Goal: Entertainment & Leisure: Browse casually

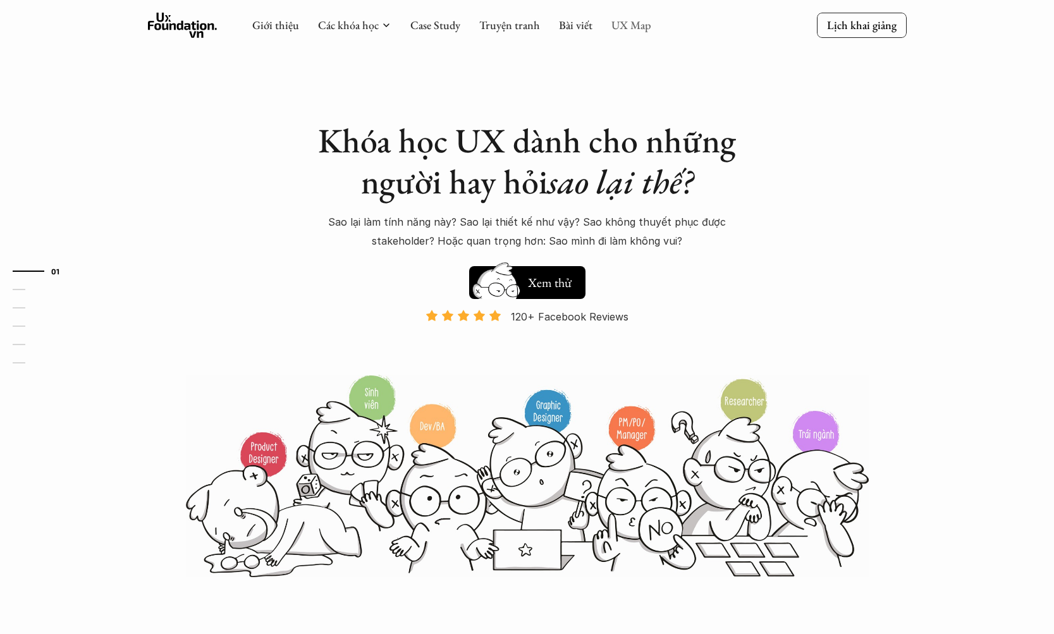
click at [629, 25] on link "UX Map" at bounding box center [631, 25] width 40 height 15
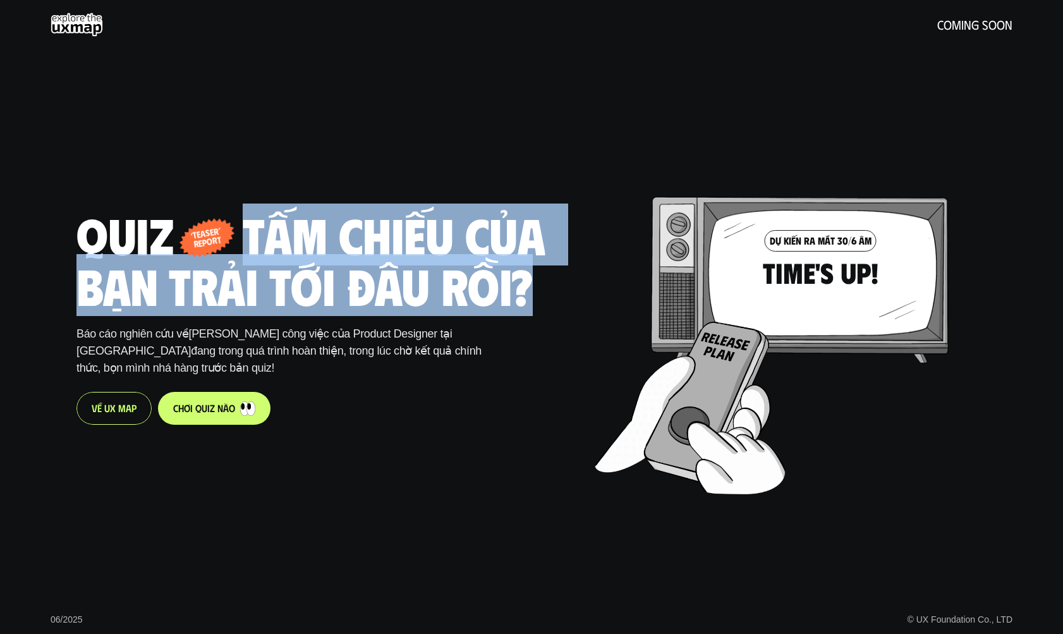
drag, startPoint x: 201, startPoint y: 250, endPoint x: 297, endPoint y: 215, distance: 101.6
click at [251, 221] on div "Quiz - tấm chiếu của bạn trải tới đâu rồi? ‘teaser’ report" at bounding box center [328, 259] width 502 height 101
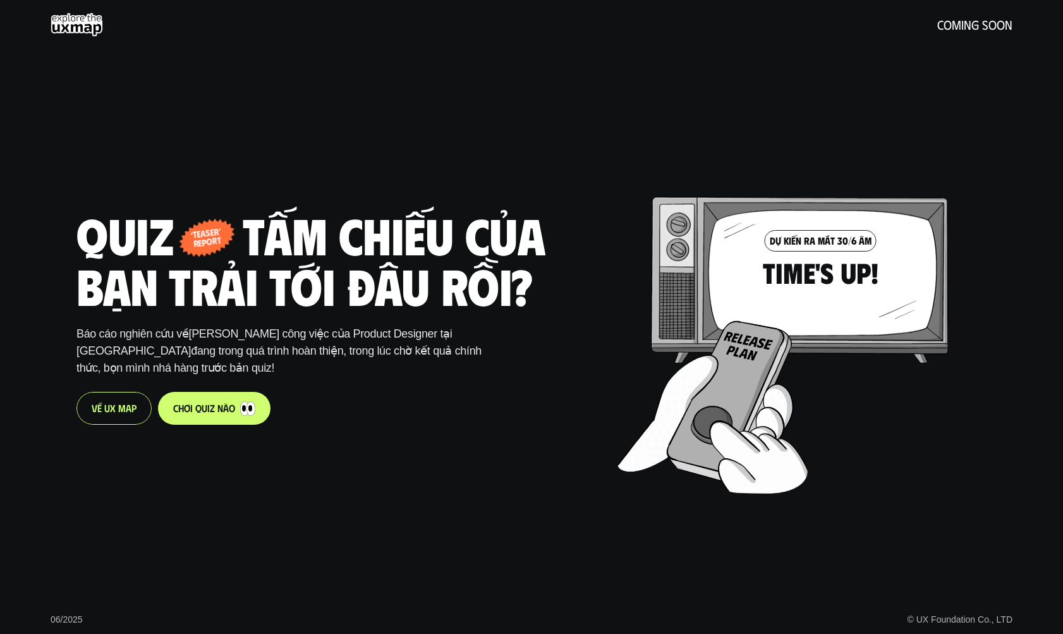
click at [798, 231] on div at bounding box center [806, 311] width 377 height 362
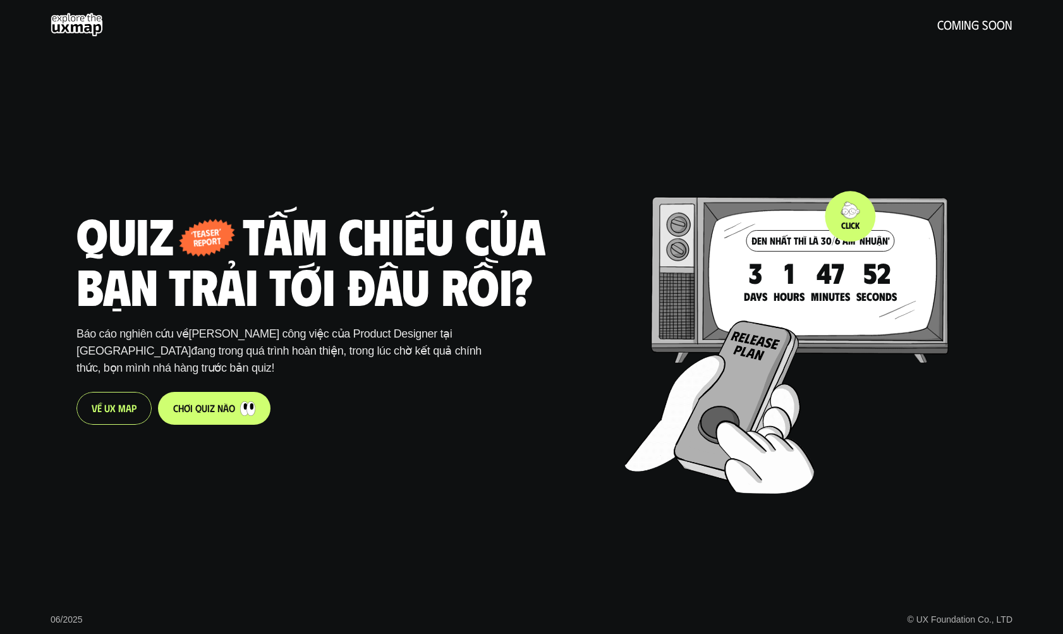
click at [855, 209] on div at bounding box center [813, 311] width 377 height 362
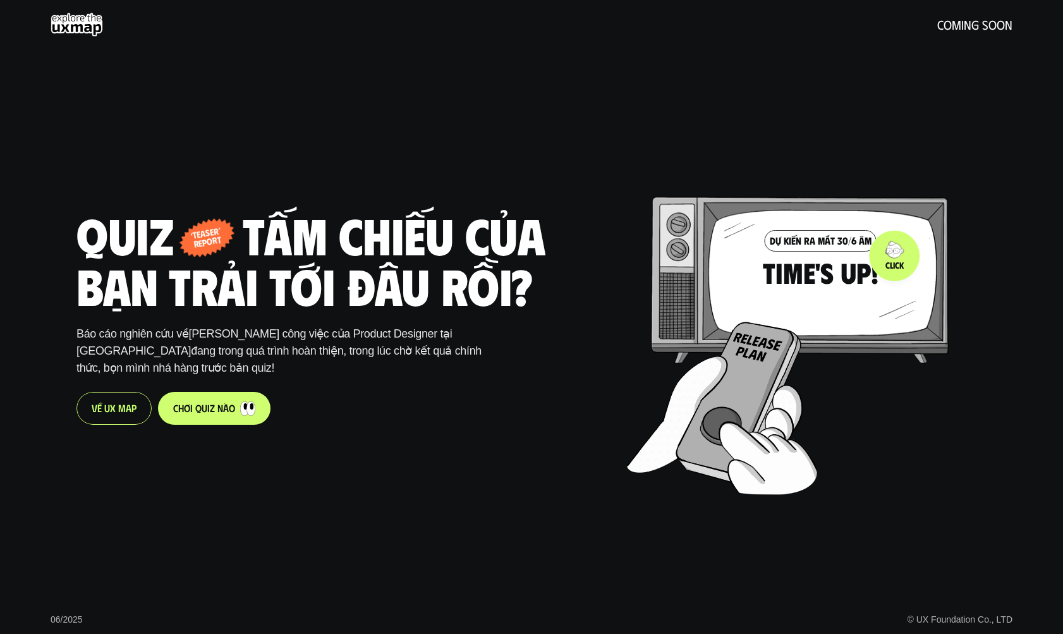
click at [898, 267] on div at bounding box center [815, 312] width 377 height 362
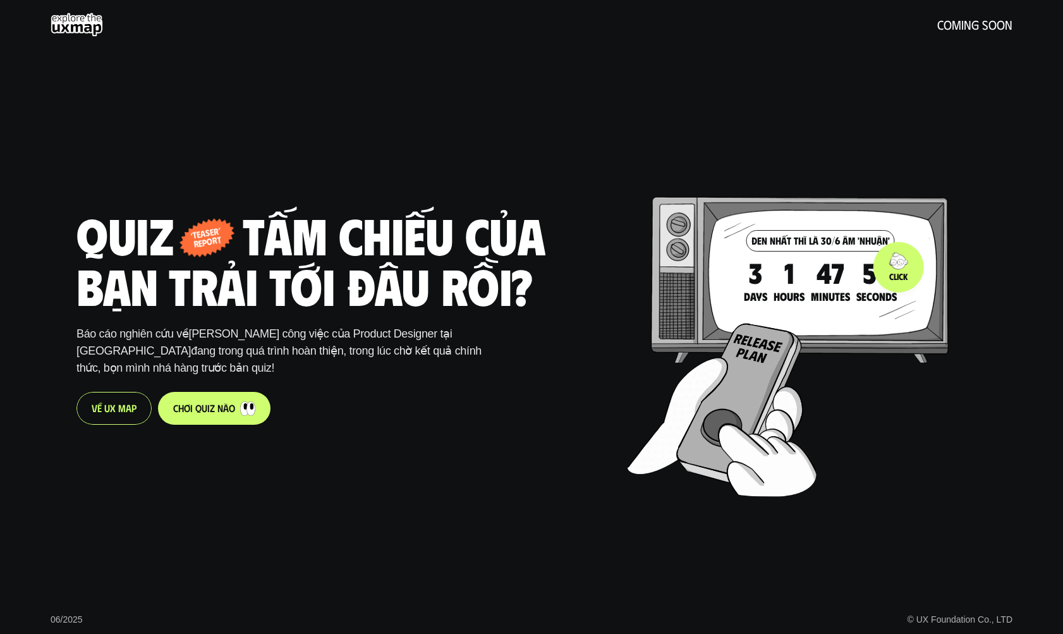
click at [898, 267] on div at bounding box center [816, 313] width 377 height 362
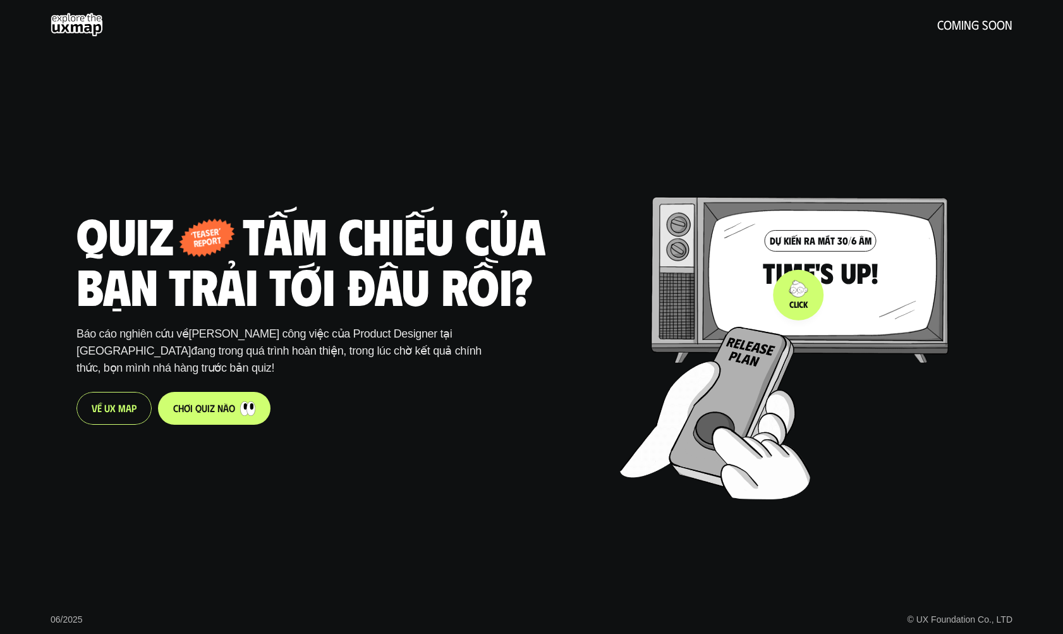
click at [844, 273] on div at bounding box center [808, 317] width 377 height 362
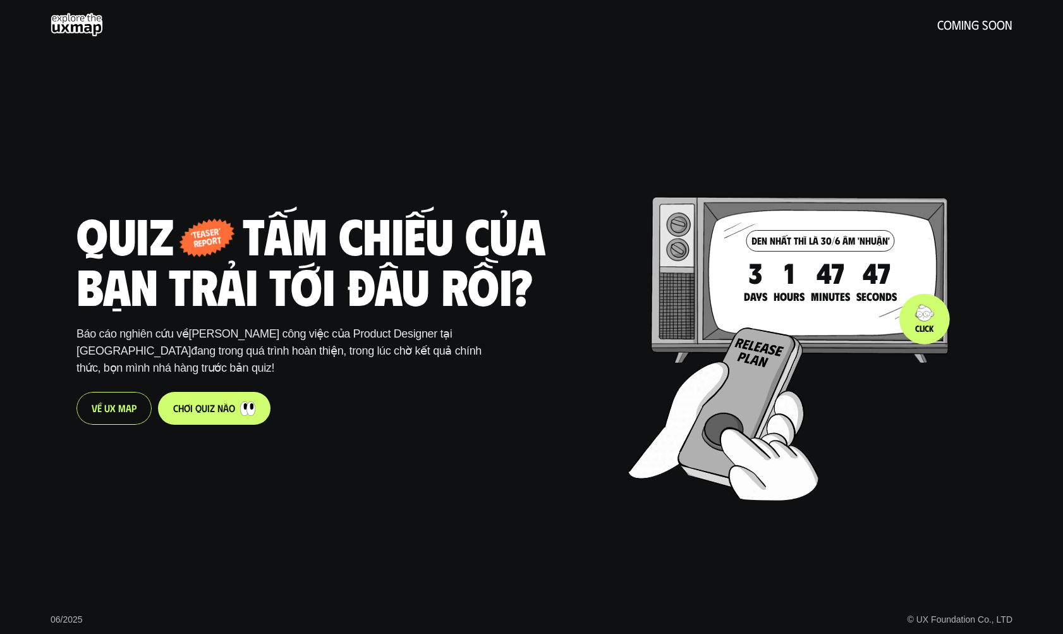
click at [922, 318] on div at bounding box center [817, 318] width 377 height 362
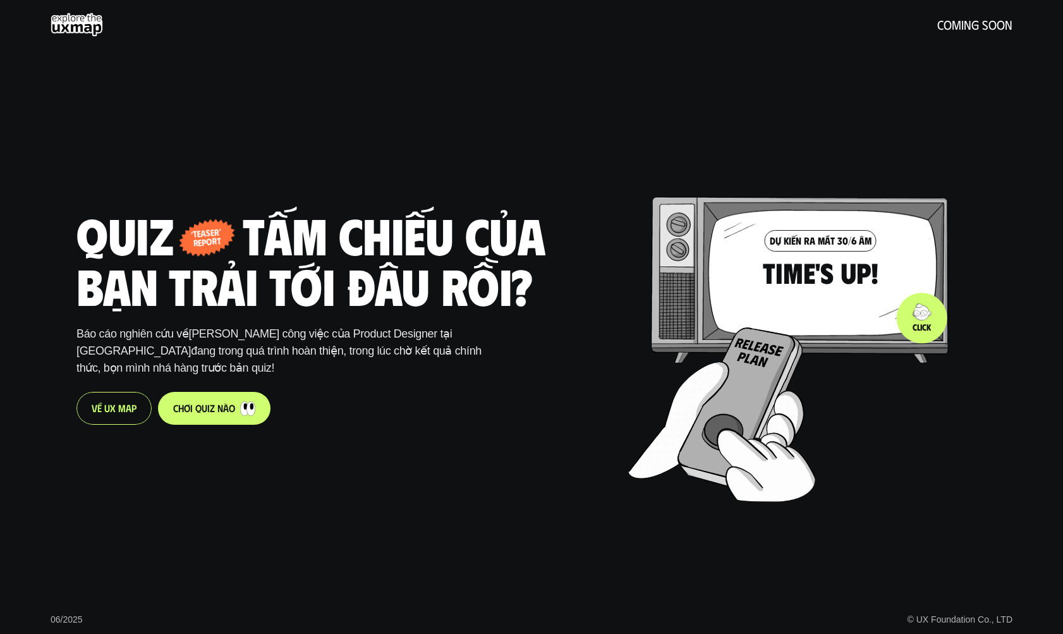
click at [922, 318] on div at bounding box center [816, 318] width 377 height 362
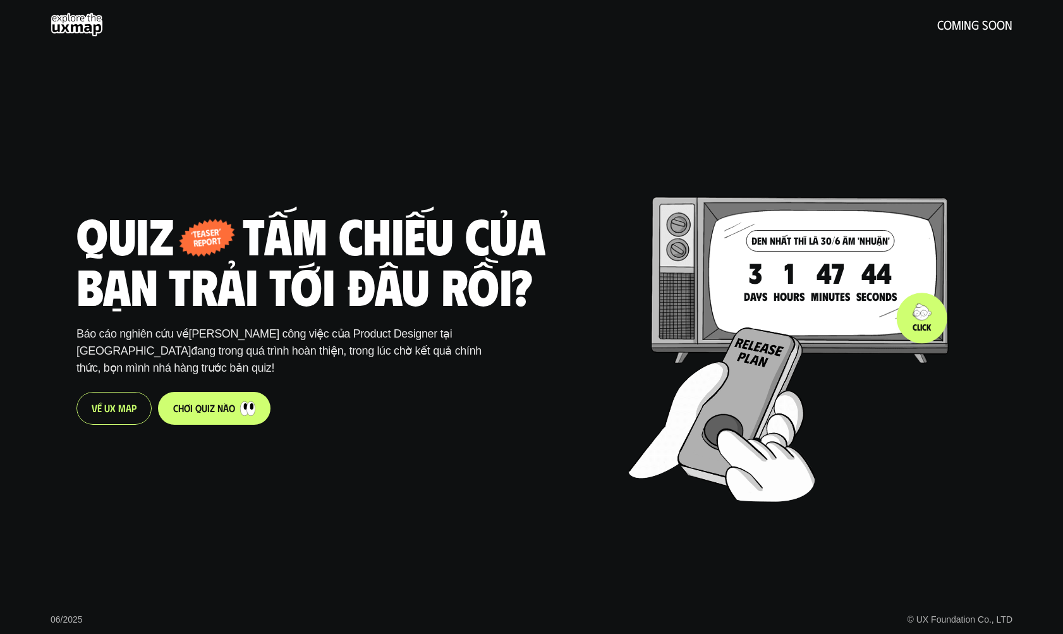
click at [922, 318] on div at bounding box center [816, 318] width 377 height 362
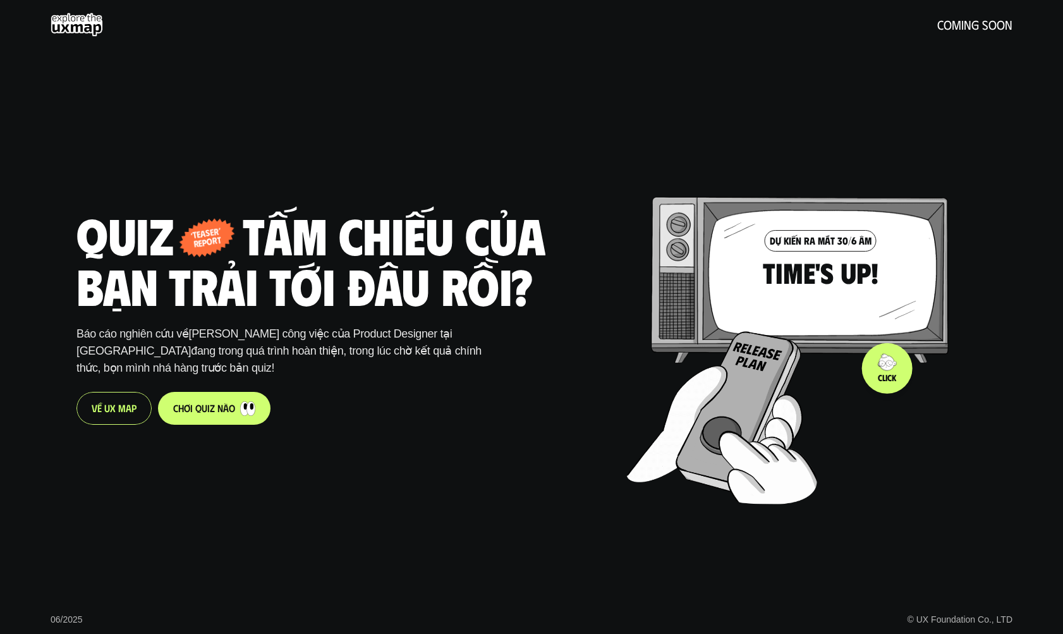
click at [894, 300] on div at bounding box center [815, 321] width 377 height 362
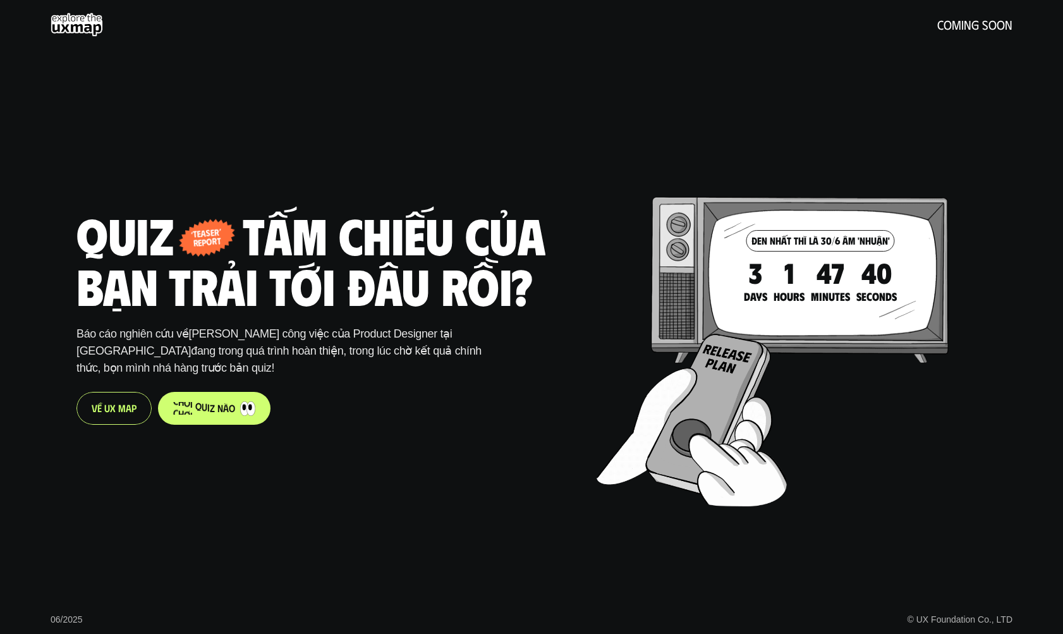
click at [216, 414] on p "c h ơ i q u i z n à o" at bounding box center [204, 408] width 62 height 12
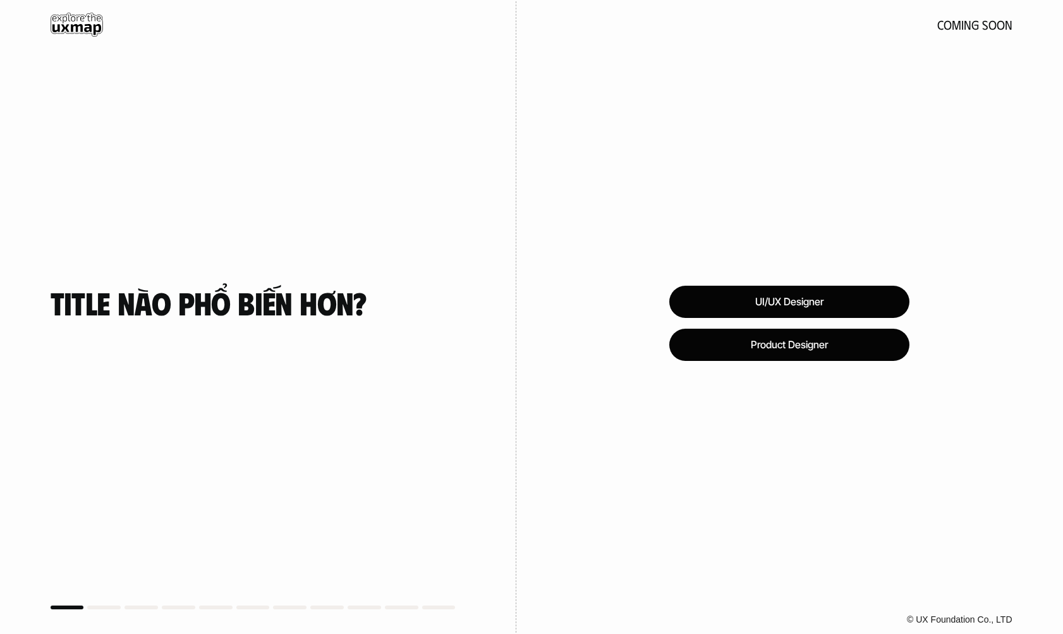
drag, startPoint x: 534, startPoint y: 296, endPoint x: 734, endPoint y: 254, distance: 204.7
click at [734, 254] on div "UI/UX Designer Product Designer © UX Foundation Co., LTD" at bounding box center [790, 317] width 547 height 634
drag, startPoint x: 734, startPoint y: 254, endPoint x: 811, endPoint y: 300, distance: 89.0
click at [811, 300] on div "UI/UX Designer" at bounding box center [790, 302] width 254 height 34
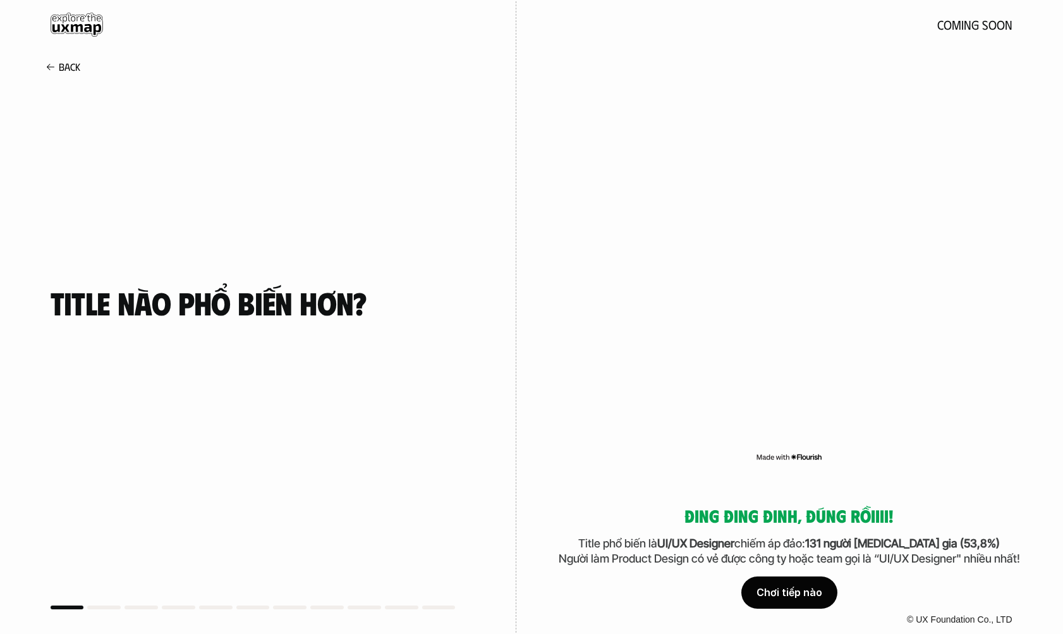
click at [577, 580] on div "Đing đing đinh, đúng rồiiii! Title phổ biến là UI/UX Designer chiếm áp đảo: 131…" at bounding box center [789, 557] width 465 height 102
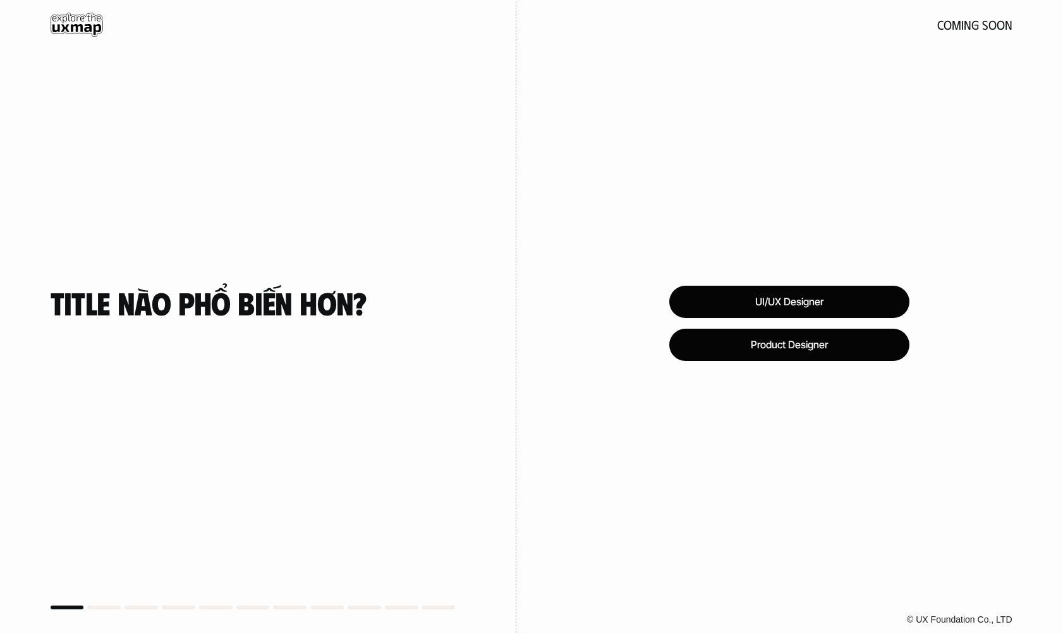
drag, startPoint x: 0, startPoint y: 0, endPoint x: 821, endPoint y: 292, distance: 871.7
click at [821, 292] on div "UI/UX Designer" at bounding box center [790, 302] width 240 height 32
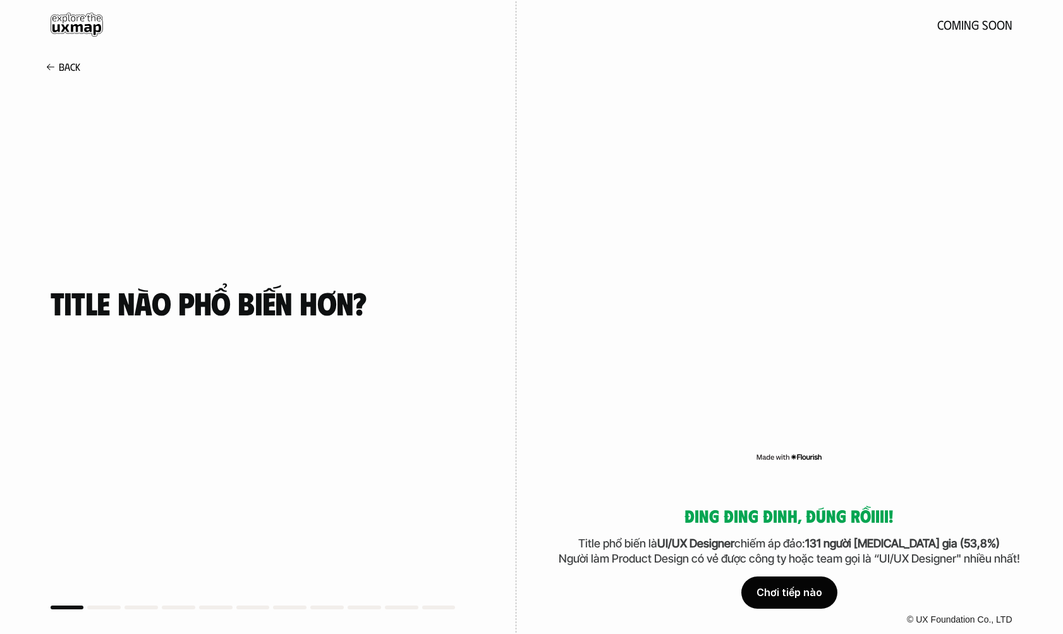
drag, startPoint x: 821, startPoint y: 292, endPoint x: 781, endPoint y: 595, distance: 305.5
click at [781, 595] on div "Chơi tiếp nào" at bounding box center [790, 593] width 96 height 32
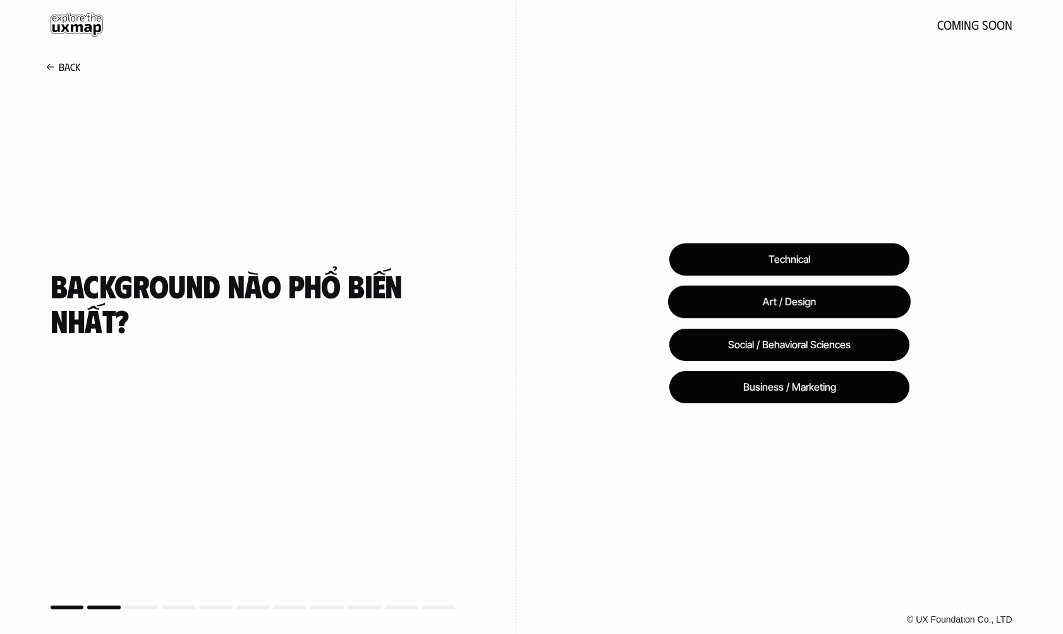
click at [816, 302] on div "Art / Design" at bounding box center [789, 302] width 243 height 33
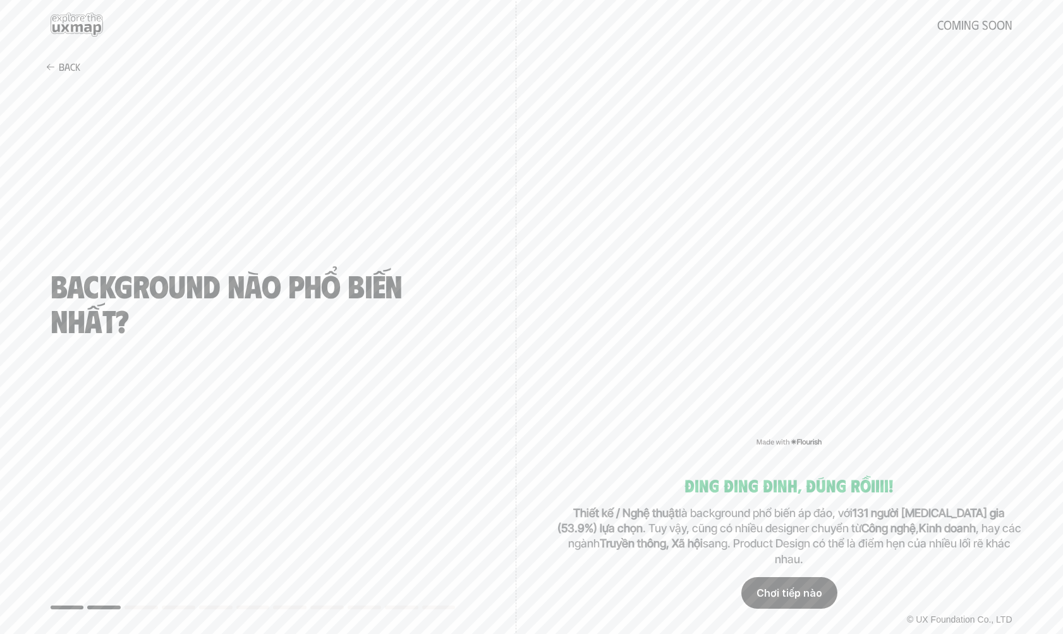
drag, startPoint x: 781, startPoint y: 595, endPoint x: 793, endPoint y: 585, distance: 14.8
click at [793, 585] on div "Chơi tiếp nào" at bounding box center [790, 593] width 96 height 32
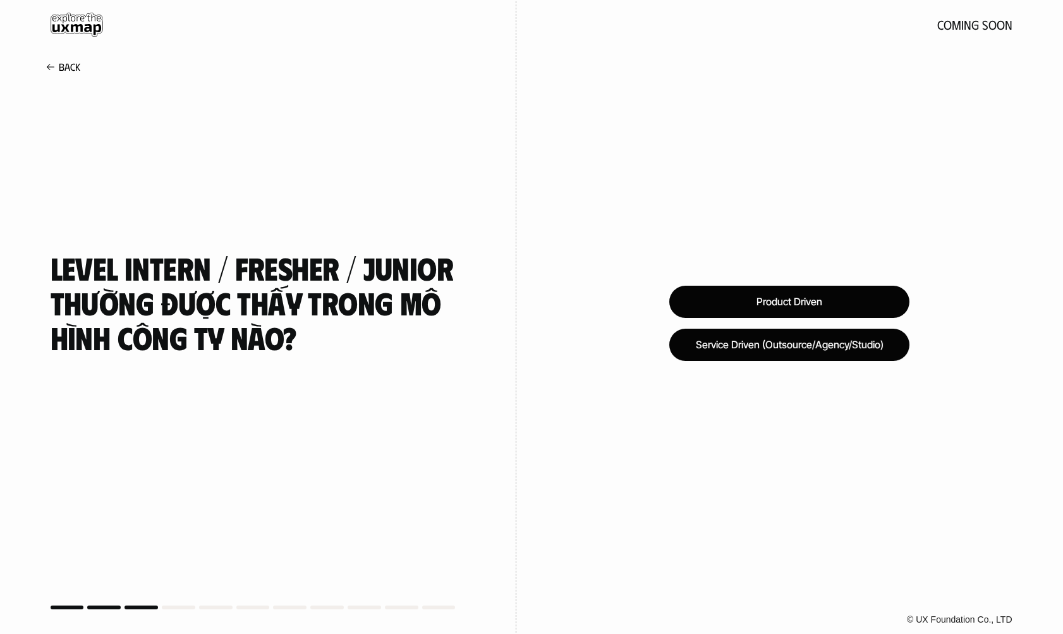
drag, startPoint x: 793, startPoint y: 585, endPoint x: 728, endPoint y: 359, distance: 235.4
click at [728, 359] on div "Service Driven (Outsource/Agency/Studio)" at bounding box center [790, 344] width 240 height 32
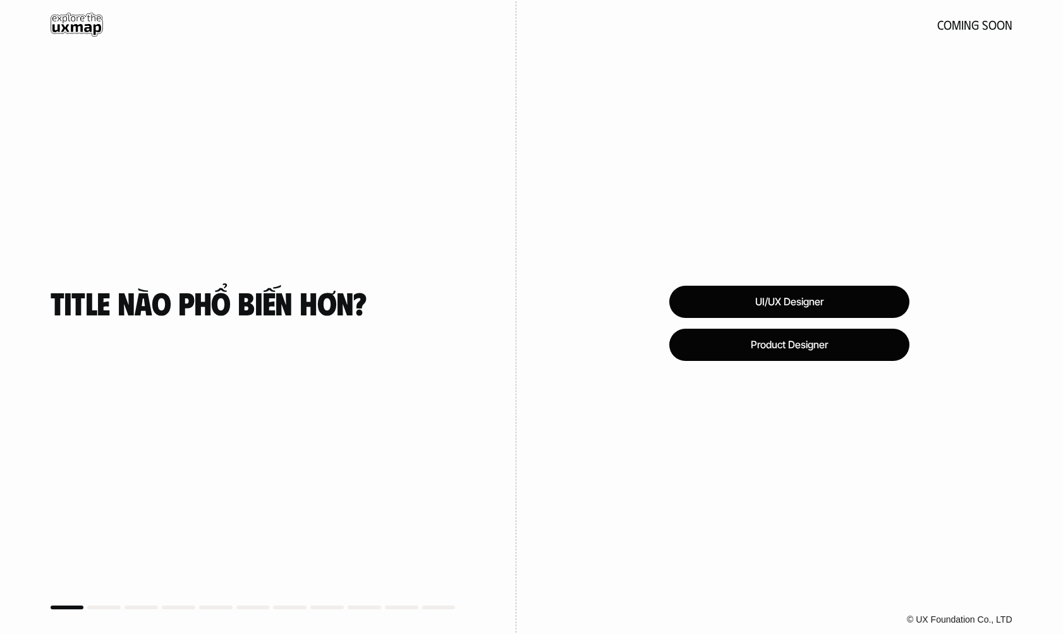
drag, startPoint x: 581, startPoint y: 303, endPoint x: 789, endPoint y: 430, distance: 243.8
click at [789, 430] on div "UI/UX Designer Product Designer © UX Foundation Co., LTD" at bounding box center [790, 317] width 547 height 634
click at [821, 300] on div "UI/UX Designer" at bounding box center [790, 302] width 240 height 32
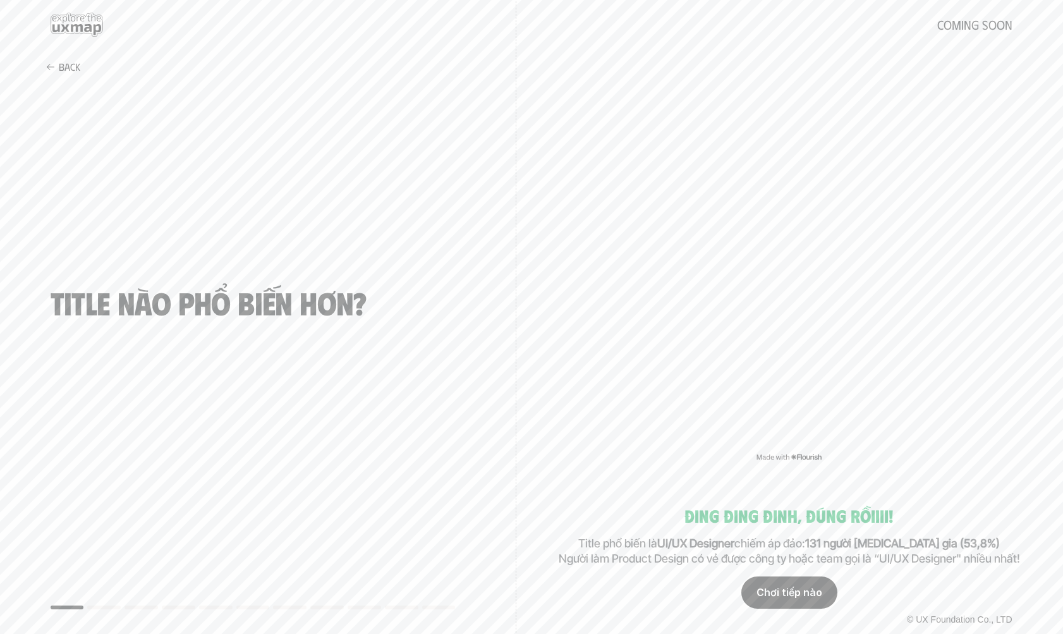
drag, startPoint x: 789, startPoint y: 430, endPoint x: 790, endPoint y: 592, distance: 161.9
click at [790, 592] on div "Chơi tiếp nào" at bounding box center [790, 593] width 96 height 32
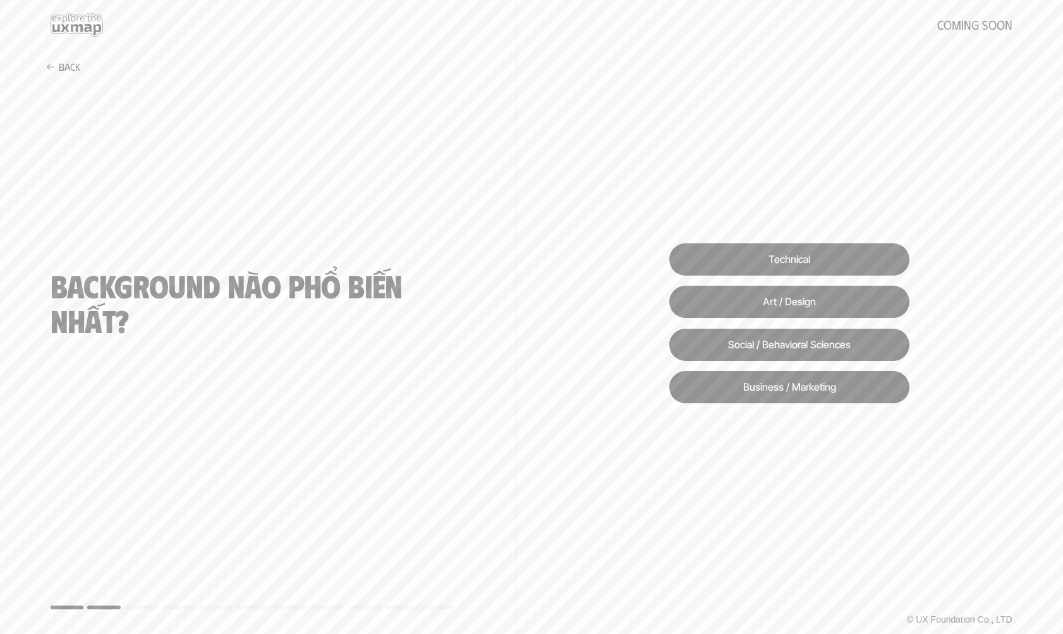
drag, startPoint x: 790, startPoint y: 592, endPoint x: 797, endPoint y: 300, distance: 291.5
click at [797, 300] on div "Art / Design" at bounding box center [790, 302] width 240 height 32
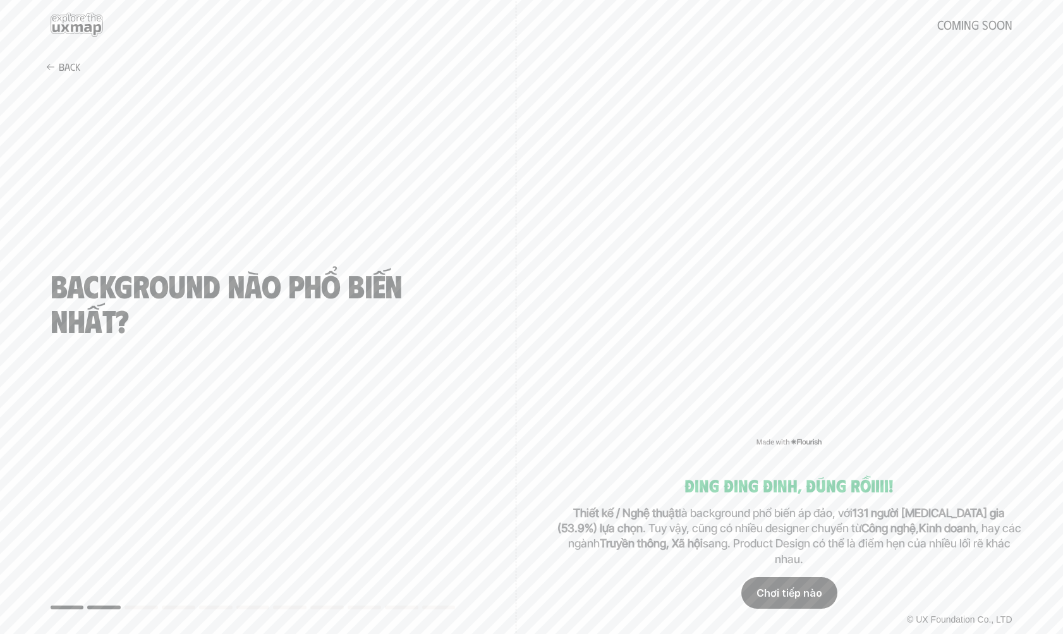
click at [786, 589] on div "Chơi tiếp nào" at bounding box center [790, 593] width 96 height 32
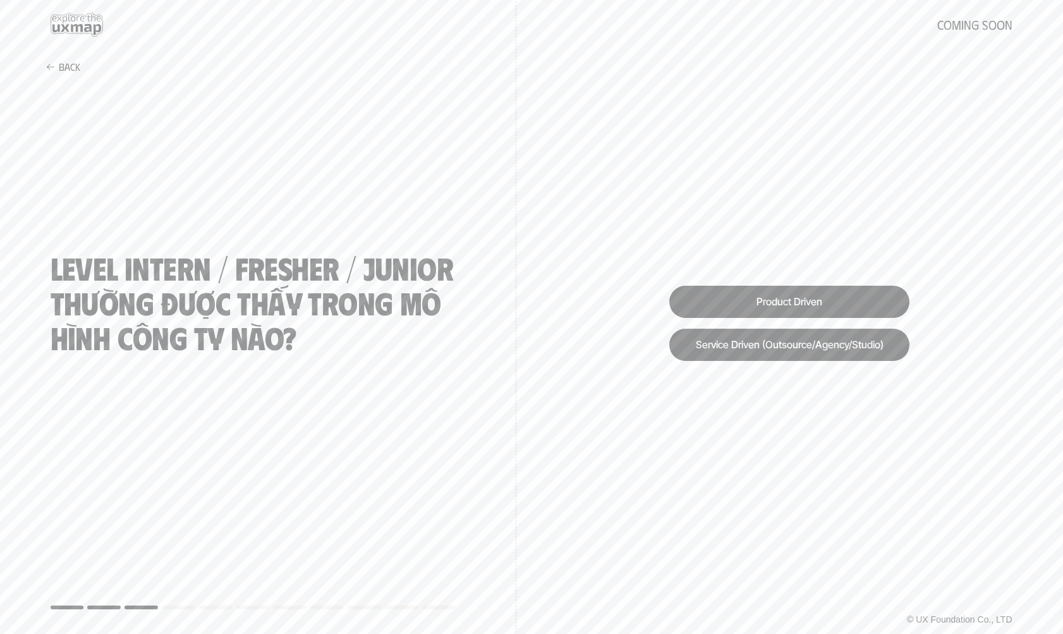
drag, startPoint x: 797, startPoint y: 300, endPoint x: 790, endPoint y: 343, distance: 42.9
click at [790, 343] on div "Service Driven (Outsource/Agency/Studio)" at bounding box center [790, 345] width 240 height 32
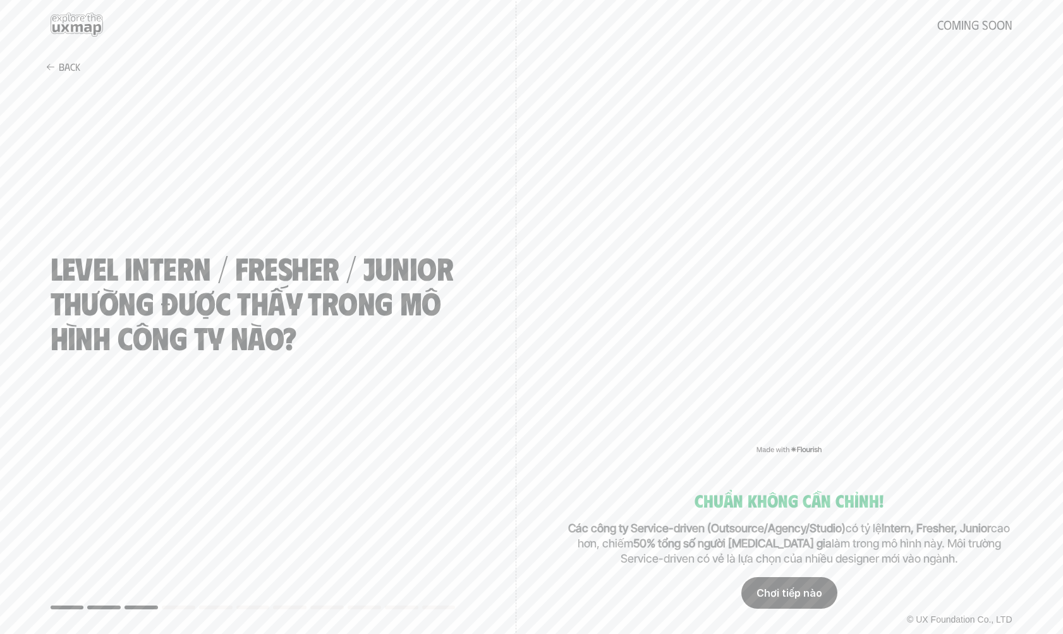
click at [788, 585] on div "Chơi tiếp nào" at bounding box center [790, 593] width 96 height 32
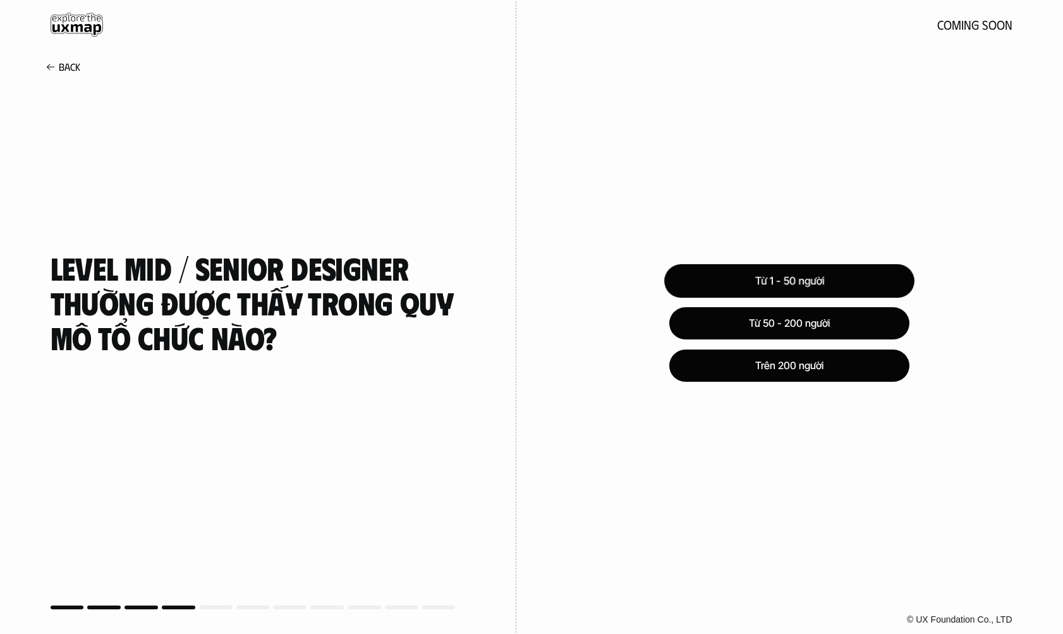
drag, startPoint x: 790, startPoint y: 343, endPoint x: 773, endPoint y: 281, distance: 64.1
click at [773, 281] on div "Từ 1 - 50 người" at bounding box center [790, 281] width 250 height 34
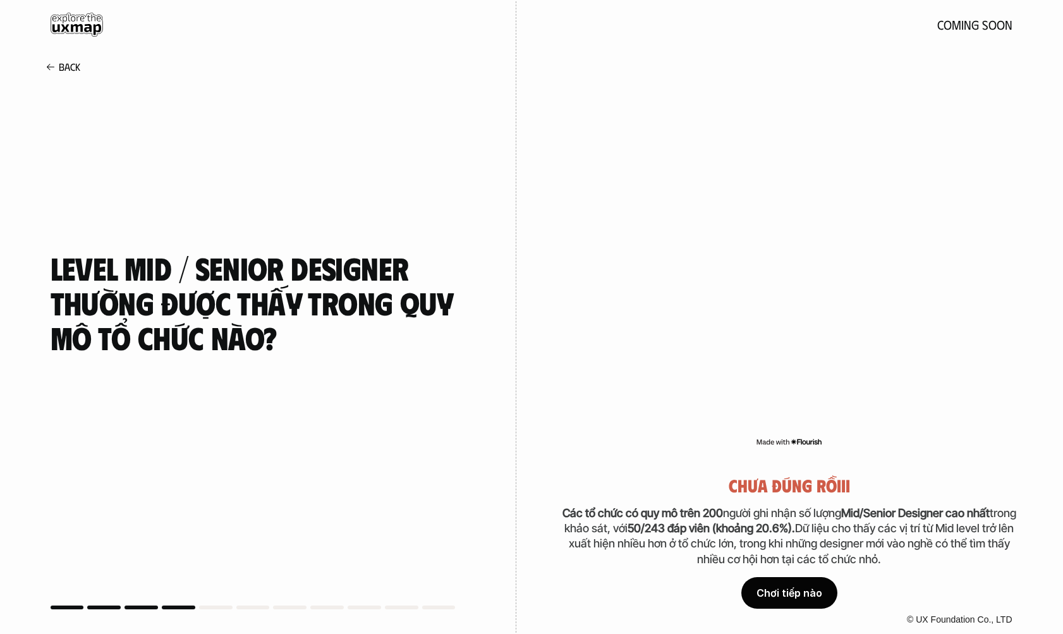
drag, startPoint x: 773, startPoint y: 281, endPoint x: 804, endPoint y: 597, distance: 317.6
click at [804, 597] on div "Chơi tiếp nào" at bounding box center [790, 593] width 96 height 32
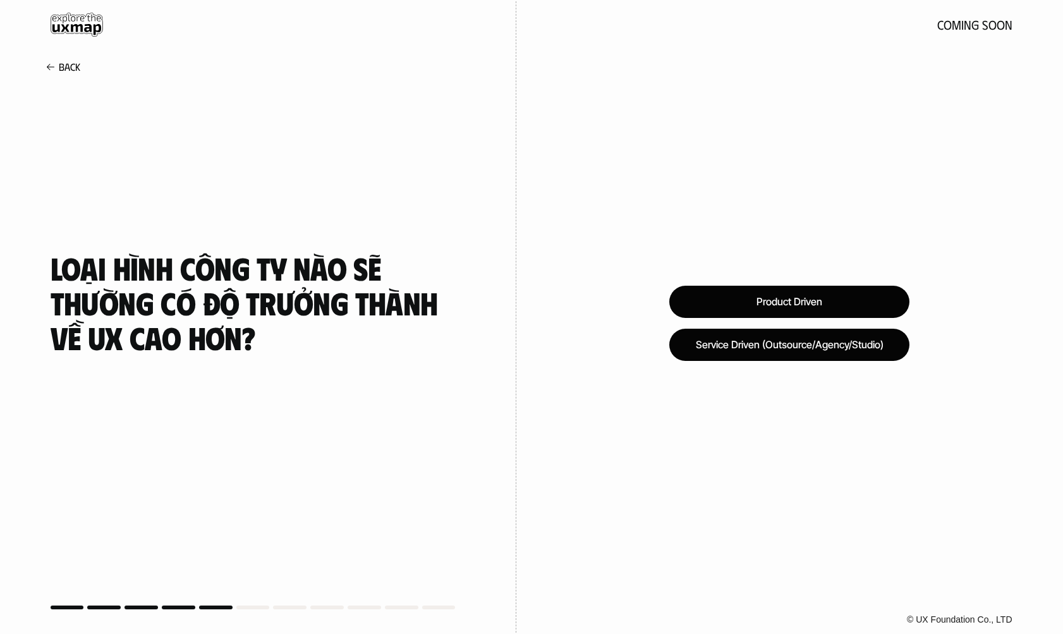
click at [778, 308] on div "Product Driven" at bounding box center [790, 302] width 240 height 32
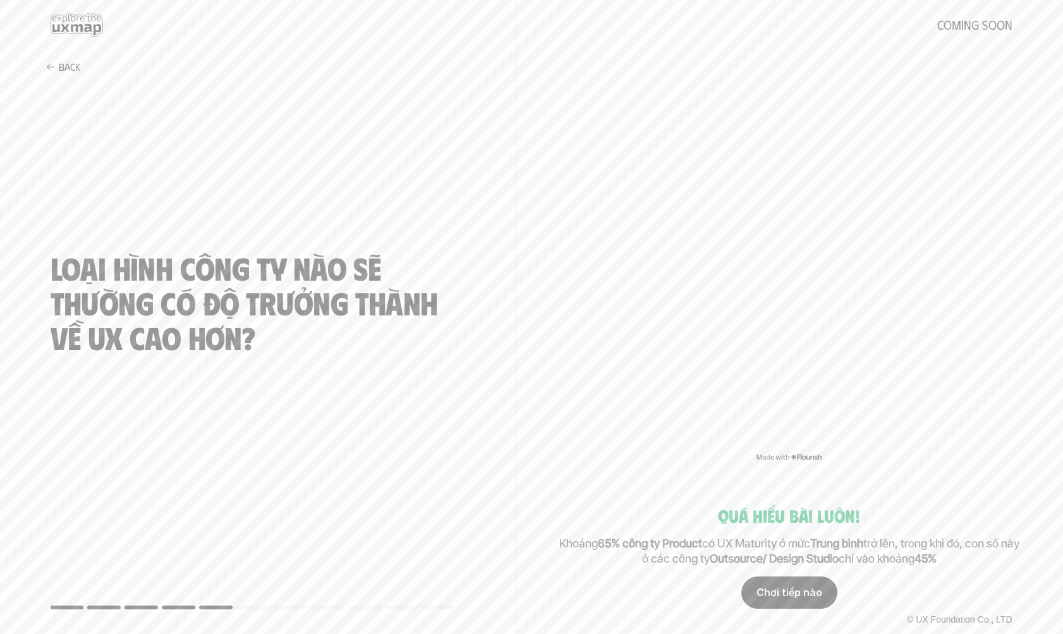
click at [788, 601] on div "Chơi tiếp nào" at bounding box center [790, 593] width 96 height 32
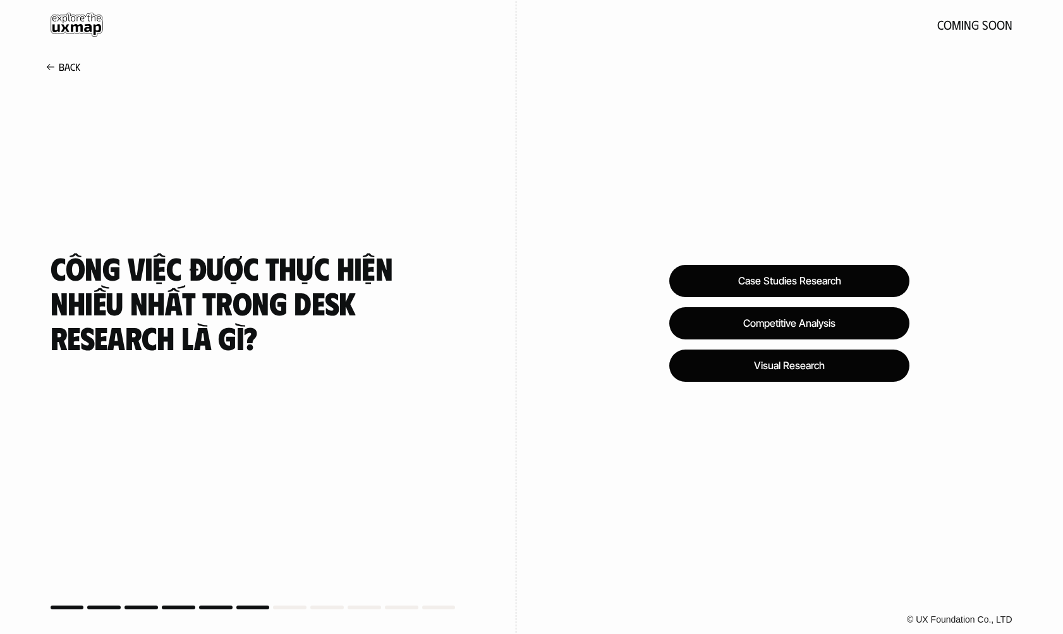
drag, startPoint x: 804, startPoint y: 597, endPoint x: 810, endPoint y: 333, distance: 263.7
click at [810, 333] on div "Competitive Analysis" at bounding box center [790, 323] width 240 height 32
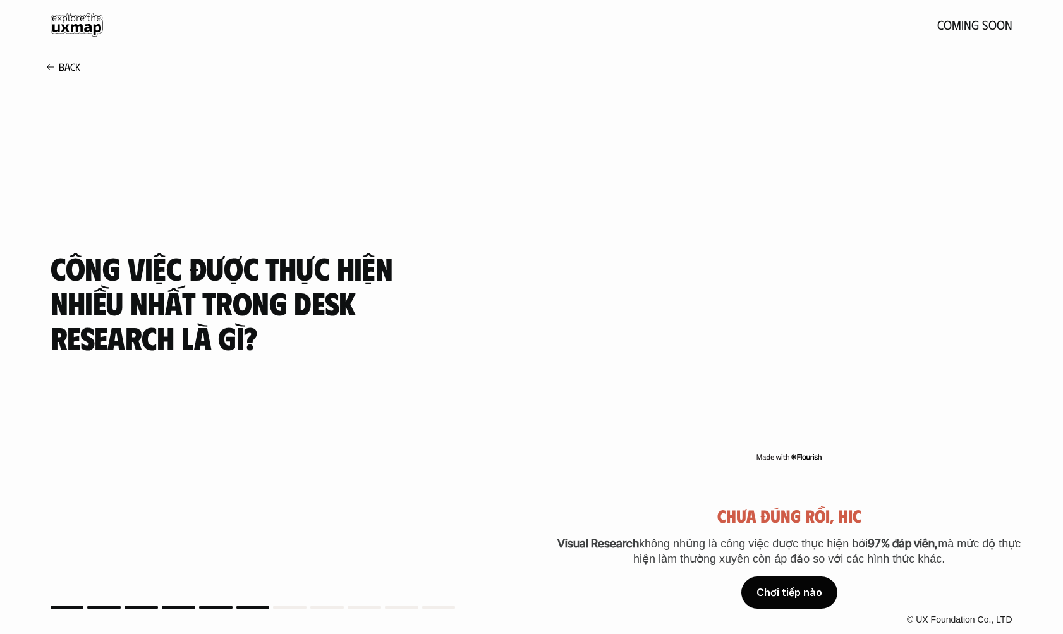
click at [791, 580] on div "Chơi tiếp nào" at bounding box center [790, 593] width 96 height 32
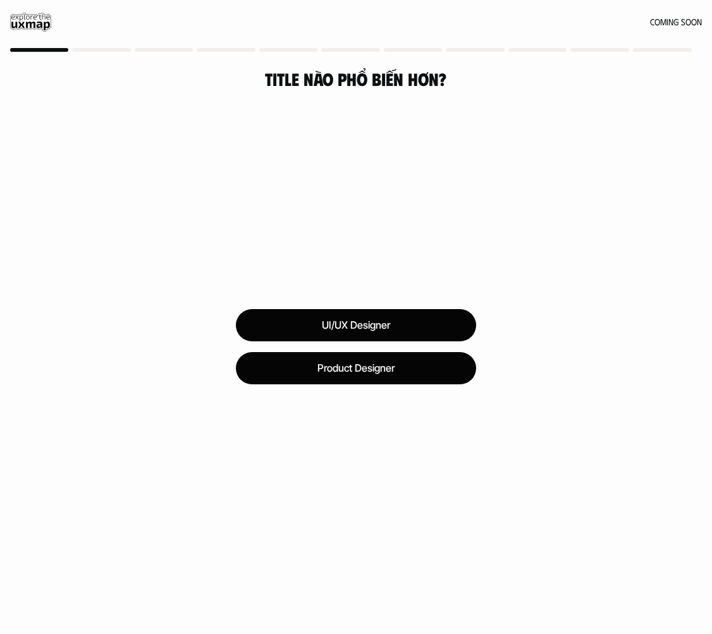
click at [577, 165] on div "UI/UX Designer Product Designer Back" at bounding box center [356, 361] width 712 height 546
